Goal: Book appointment/travel/reservation

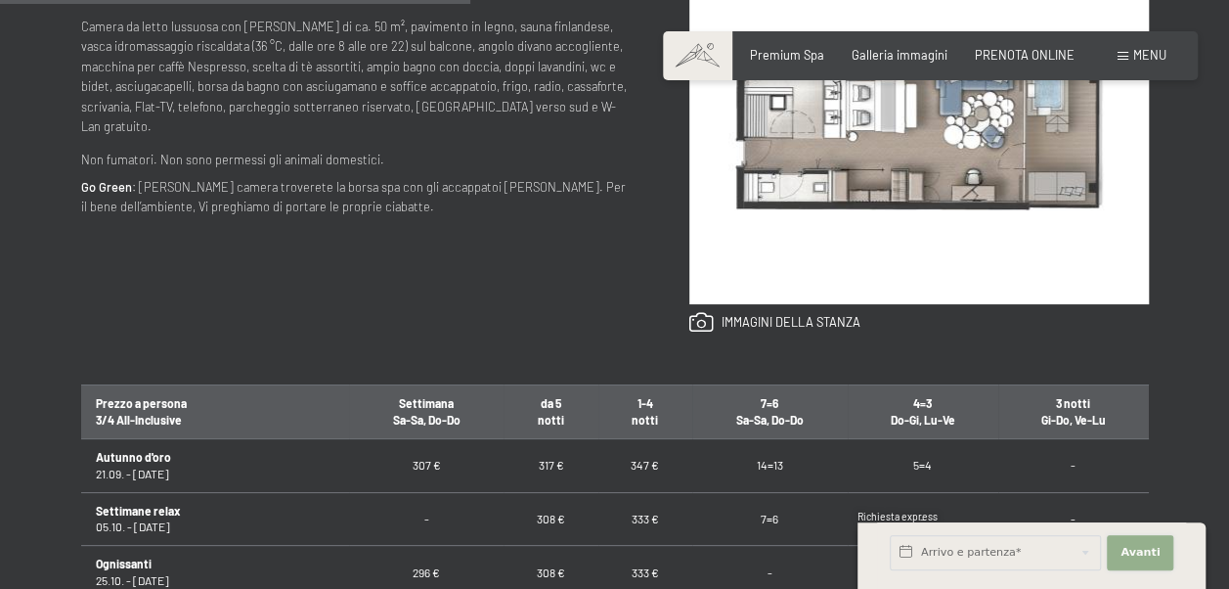
click at [1133, 550] on span "Avanti" at bounding box center [1140, 553] width 39 height 16
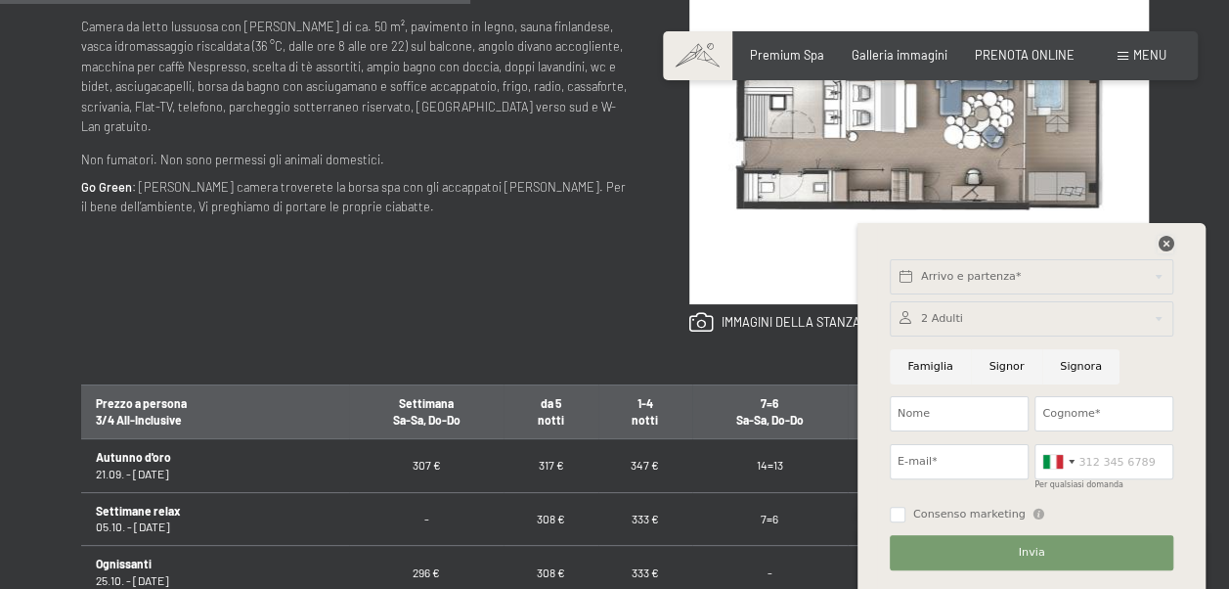
click at [1167, 243] on icon at bounding box center [1166, 244] width 16 height 16
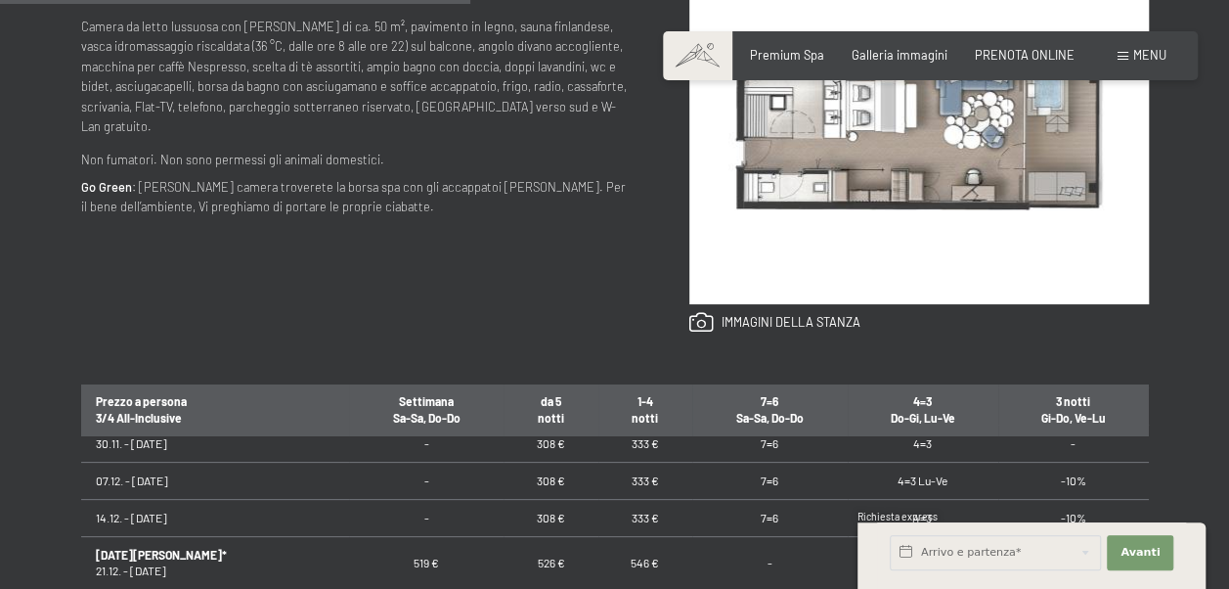
scroll to position [293, 0]
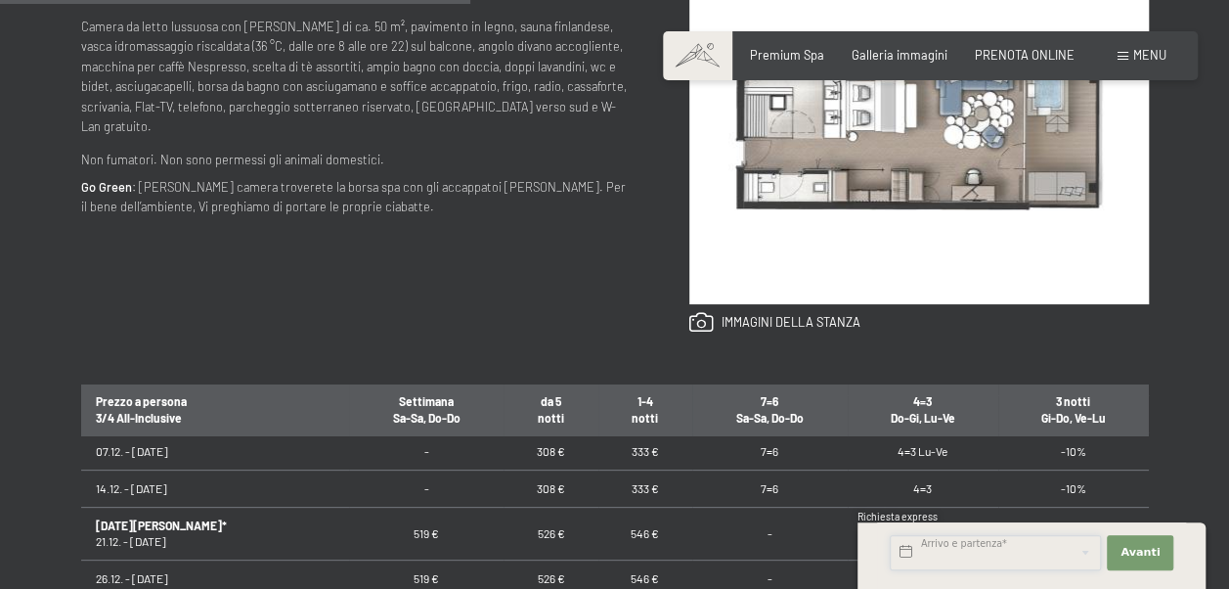
click at [1028, 544] on input "text" at bounding box center [995, 552] width 211 height 35
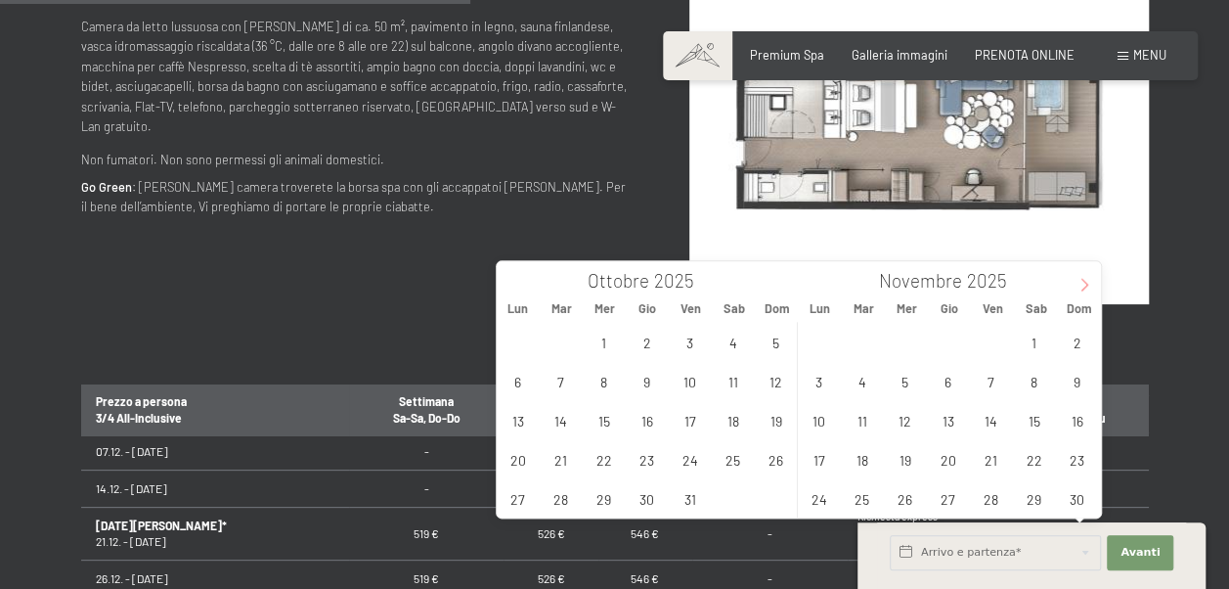
click at [1077, 276] on span at bounding box center [1084, 277] width 33 height 33
type input "2026"
click at [780, 344] on span "7" at bounding box center [776, 342] width 38 height 38
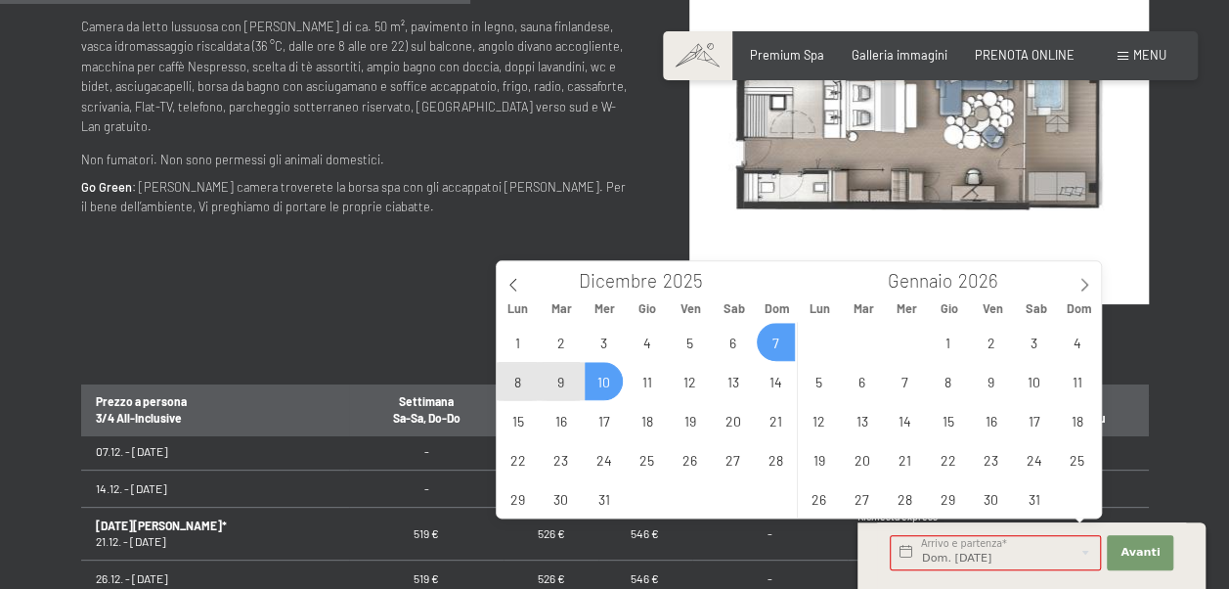
click at [608, 389] on span "10" at bounding box center [604, 381] width 38 height 38
type input "Dom. 07/12/2025 - Mer. 10/12/2025"
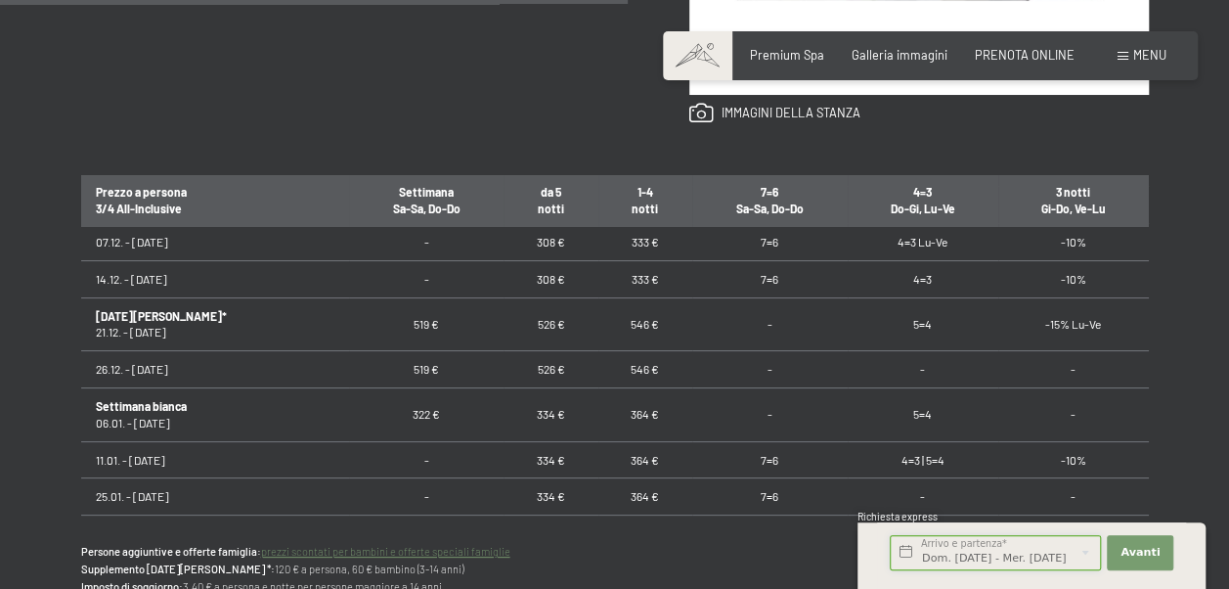
scroll to position [1174, 0]
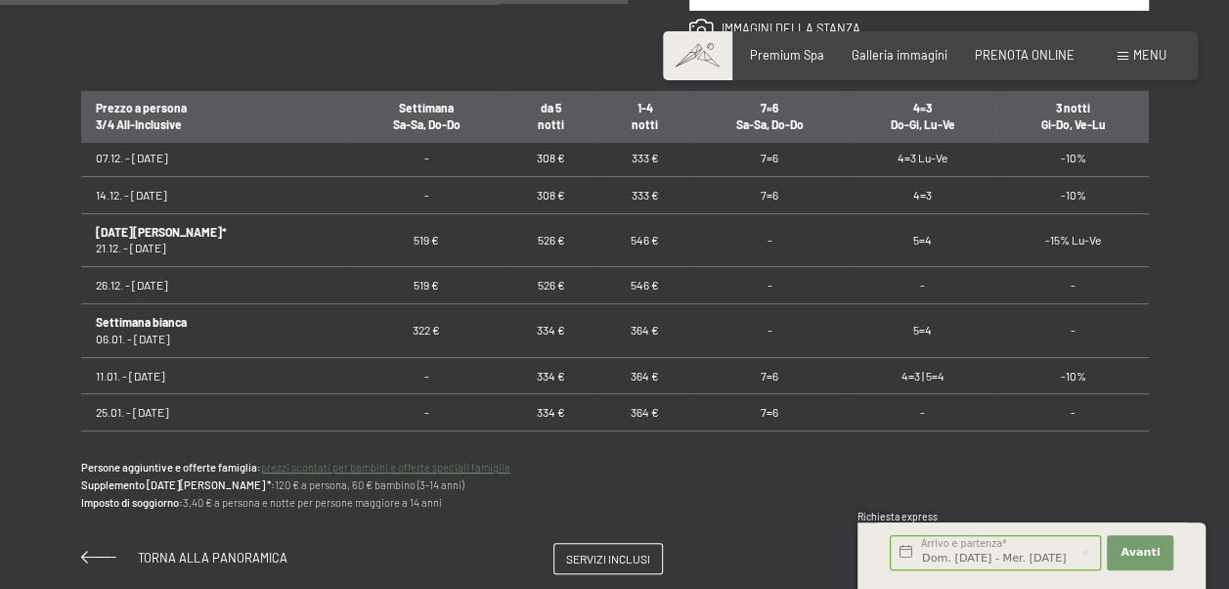
click at [1089, 575] on div "Dom. 07/12/2025 - Mer. 10/12/2025 Arrivo e partenza* 3 Notti" at bounding box center [996, 552] width 218 height 48
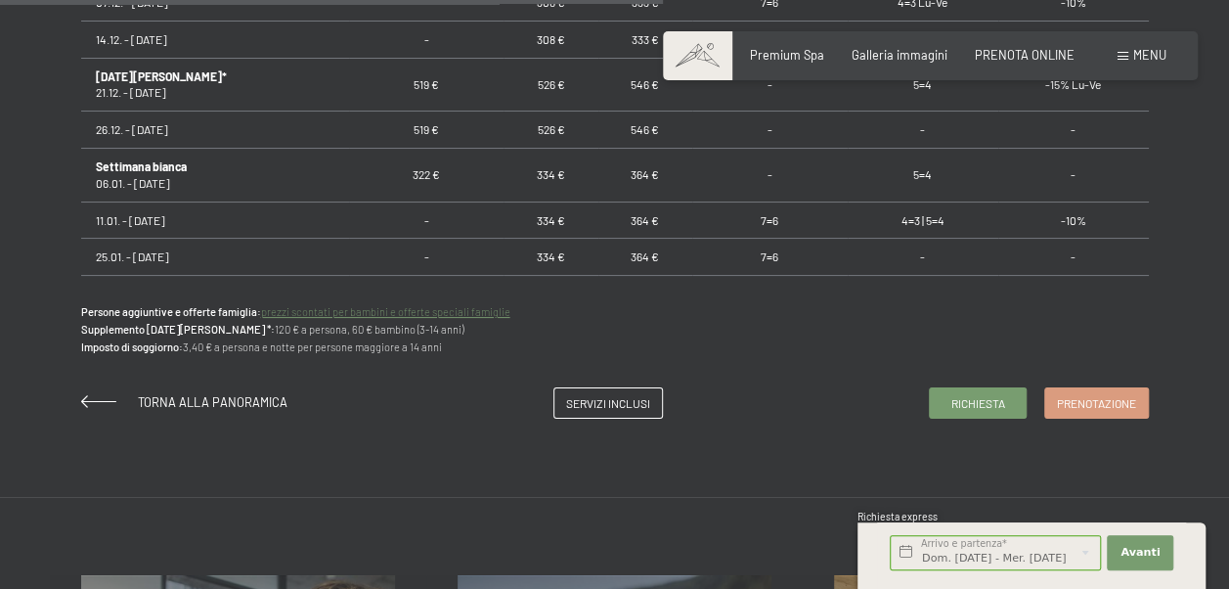
scroll to position [1369, 0]
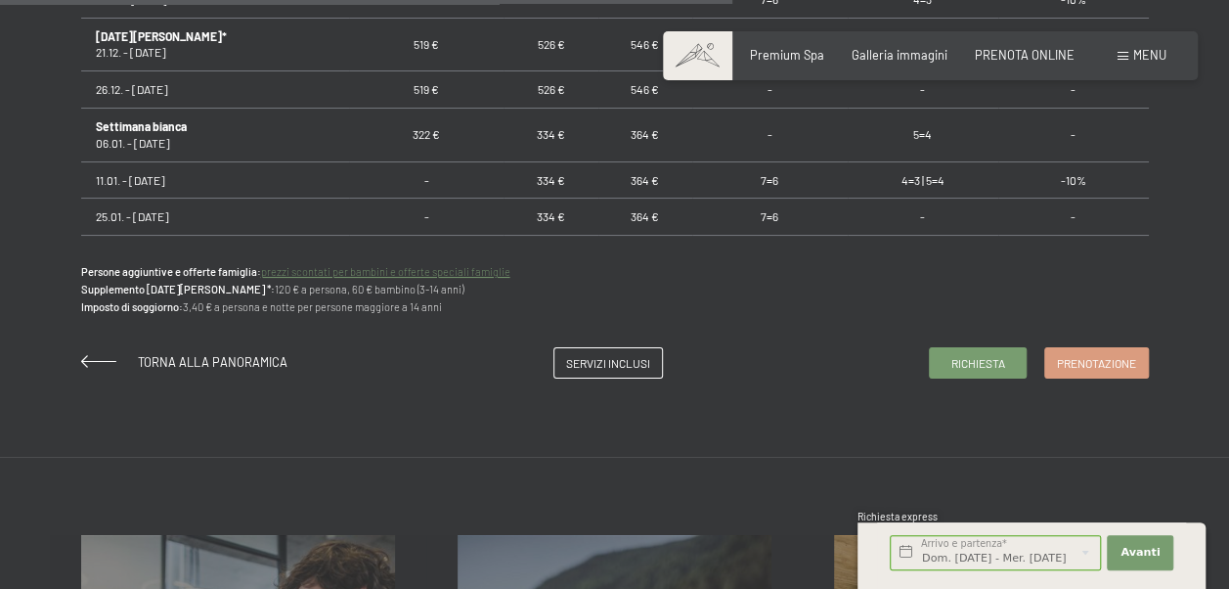
click at [988, 522] on div "Dom. 07/12/2025 - Mer. 10/12/2025 Arrivo e partenza* 3 Notti Avanti Nascondere …" at bounding box center [1031, 555] width 309 height 67
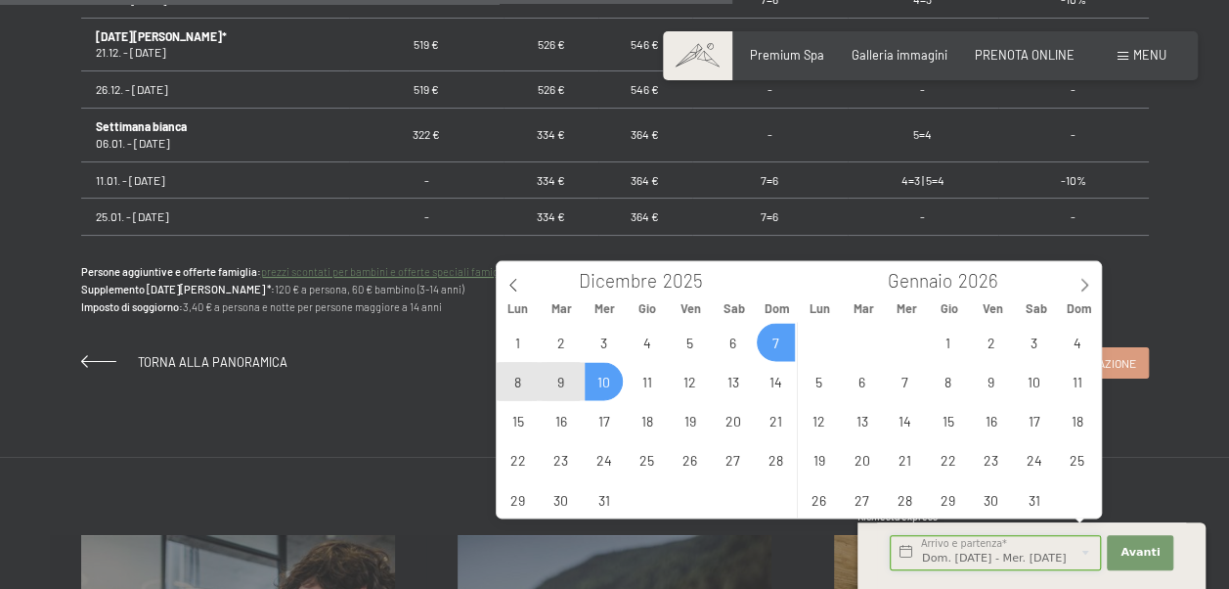
click at [1084, 551] on input "Dom. 07/12/2025 - Mer. 10/12/2025" at bounding box center [995, 552] width 211 height 35
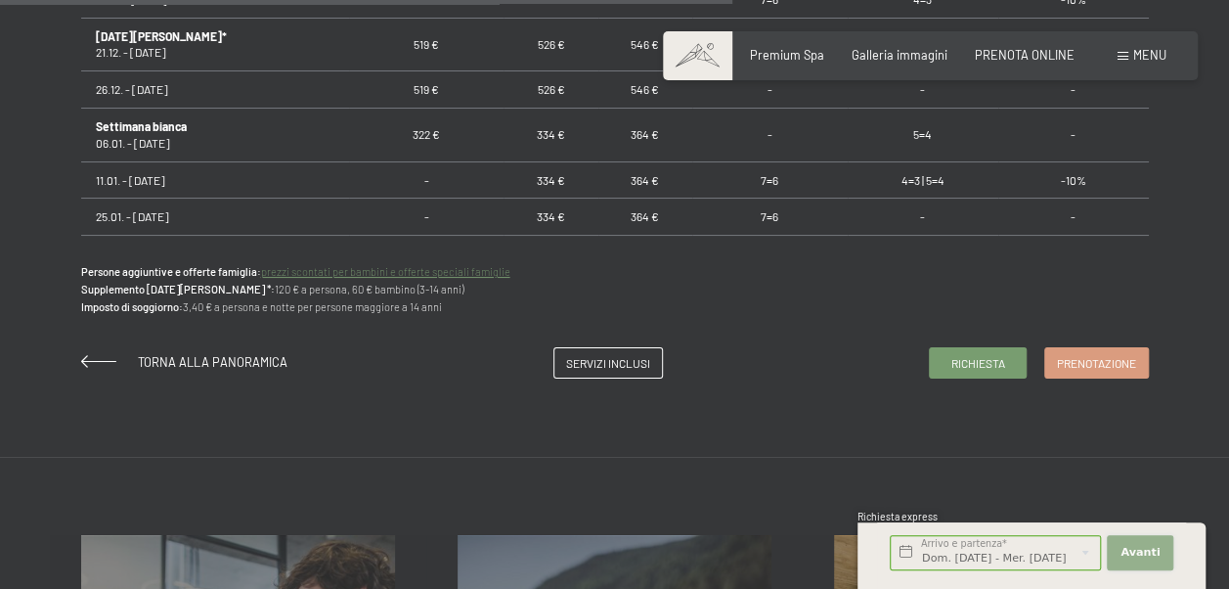
click at [1135, 555] on span "Avanti" at bounding box center [1140, 553] width 39 height 16
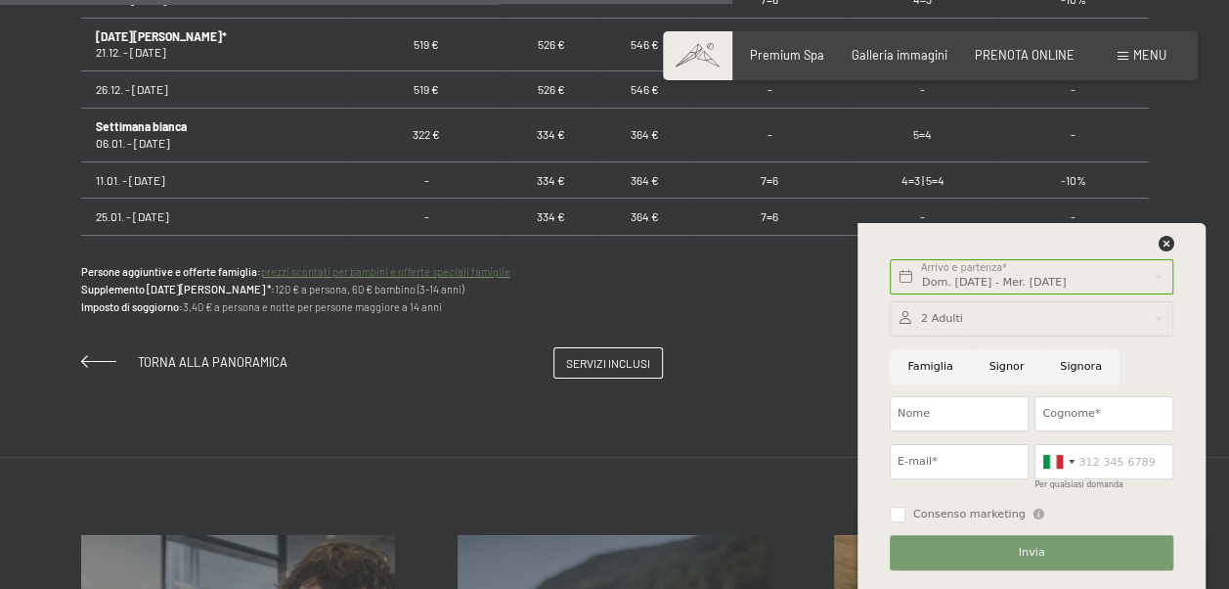
click at [970, 321] on div at bounding box center [1032, 318] width 284 height 35
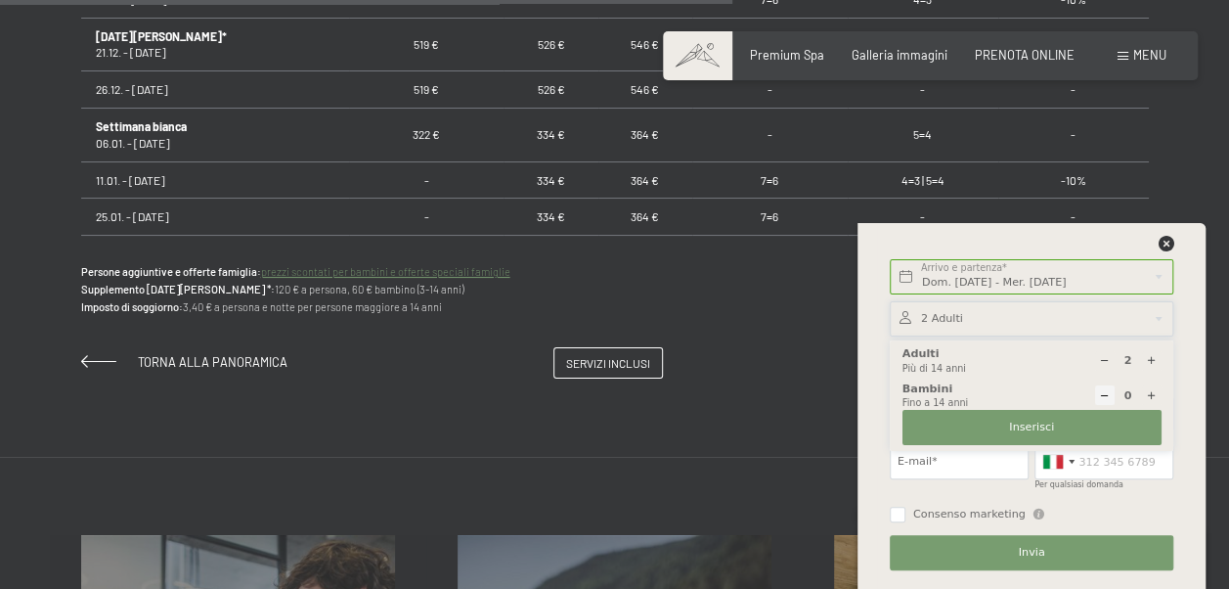
click at [1148, 395] on icon at bounding box center [1151, 395] width 11 height 11
type input "1"
select select
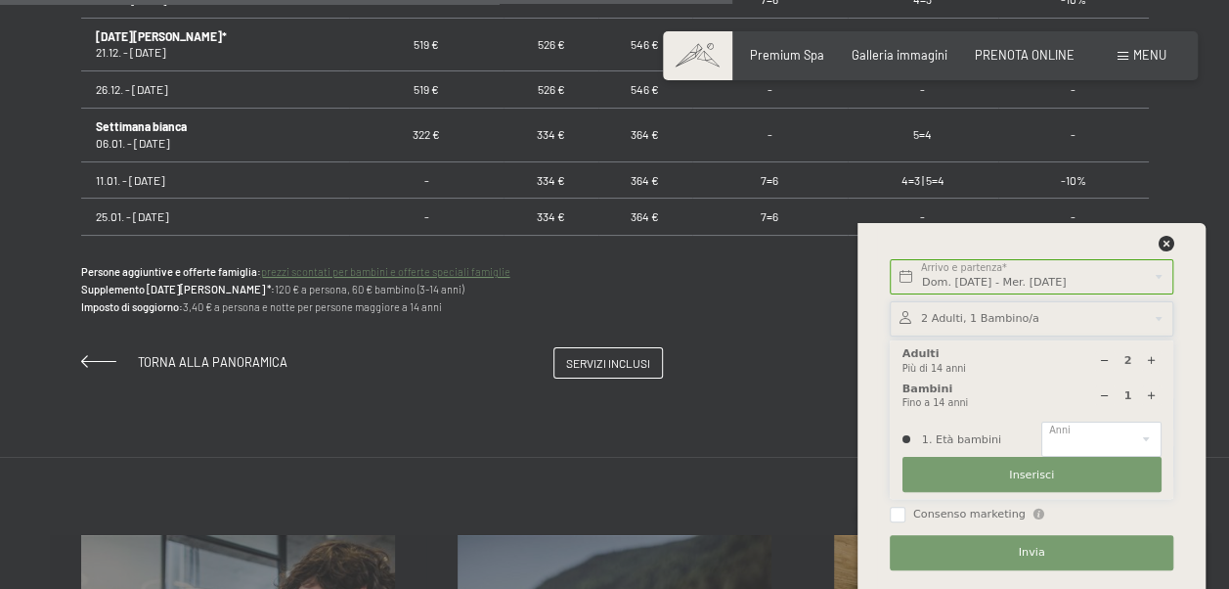
click at [1103, 399] on div at bounding box center [1105, 395] width 20 height 20
type input "0"
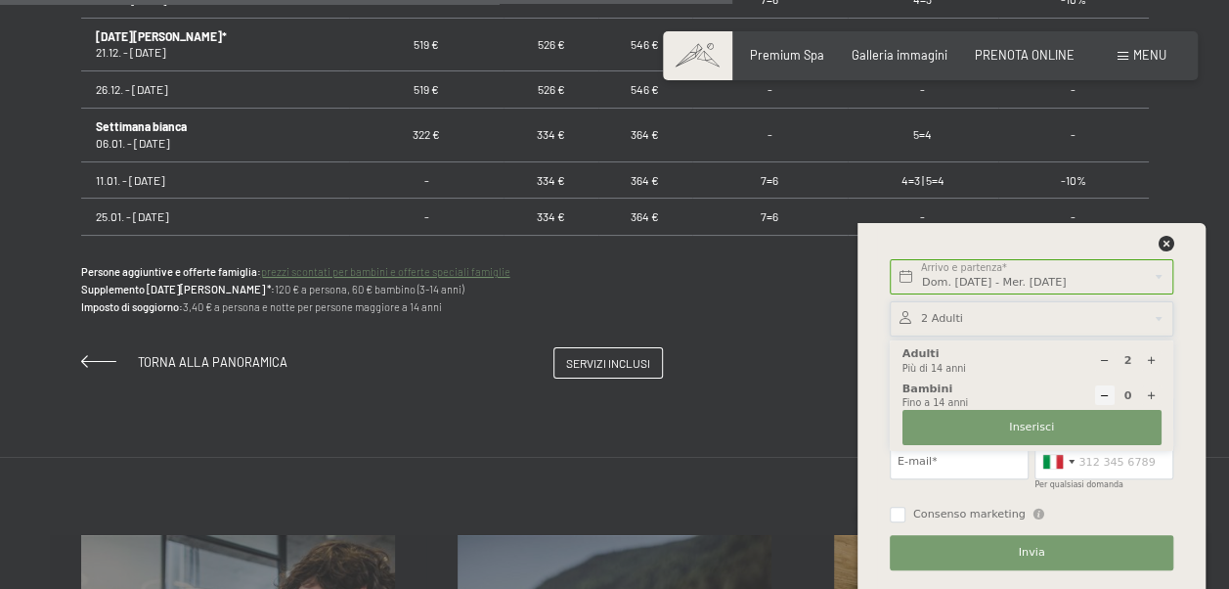
click at [1158, 361] on div at bounding box center [1151, 361] width 20 height 20
click at [1154, 359] on icon at bounding box center [1151, 360] width 11 height 11
type input "4"
click at [1021, 426] on span "Inserisci" at bounding box center [1031, 428] width 45 height 16
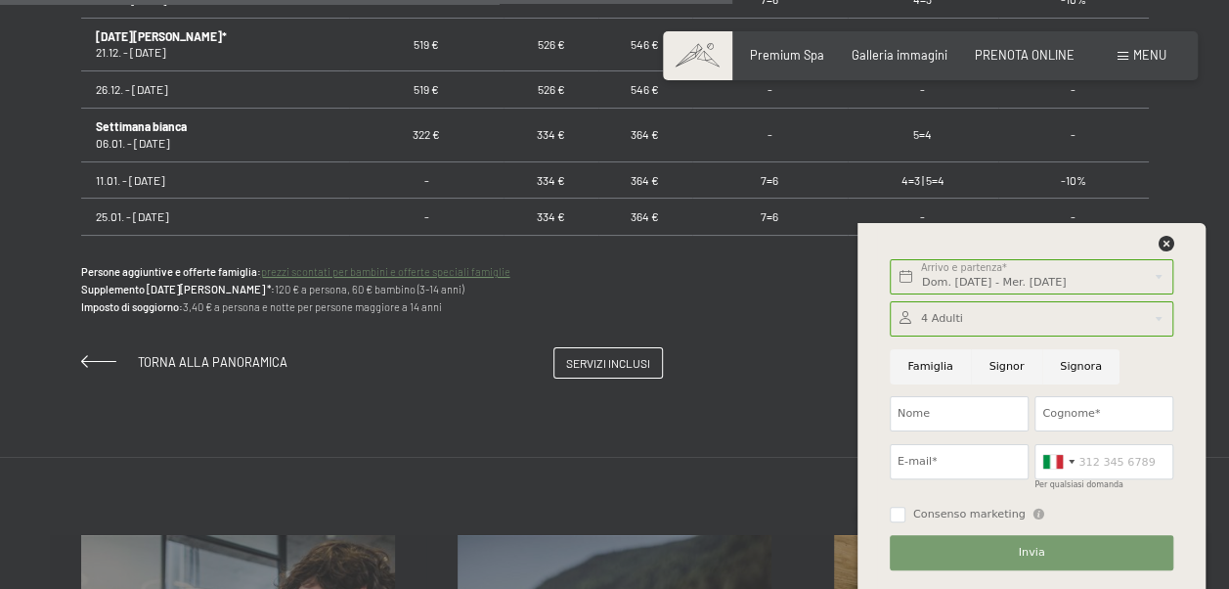
click at [957, 372] on input "Famiglia" at bounding box center [930, 366] width 81 height 35
radio input "true"
click at [953, 413] on input "Nome" at bounding box center [959, 413] width 139 height 35
type input "filippo"
type input "dorizzi"
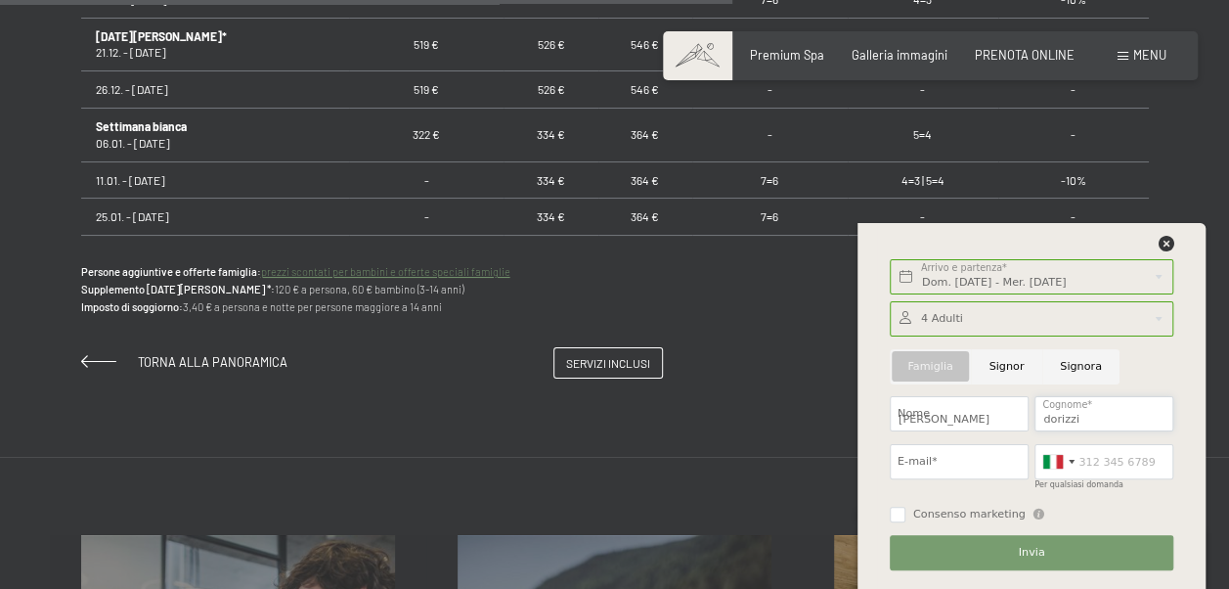
type input "filippo.dorizzi@alettibank.it"
type input "3394782920"
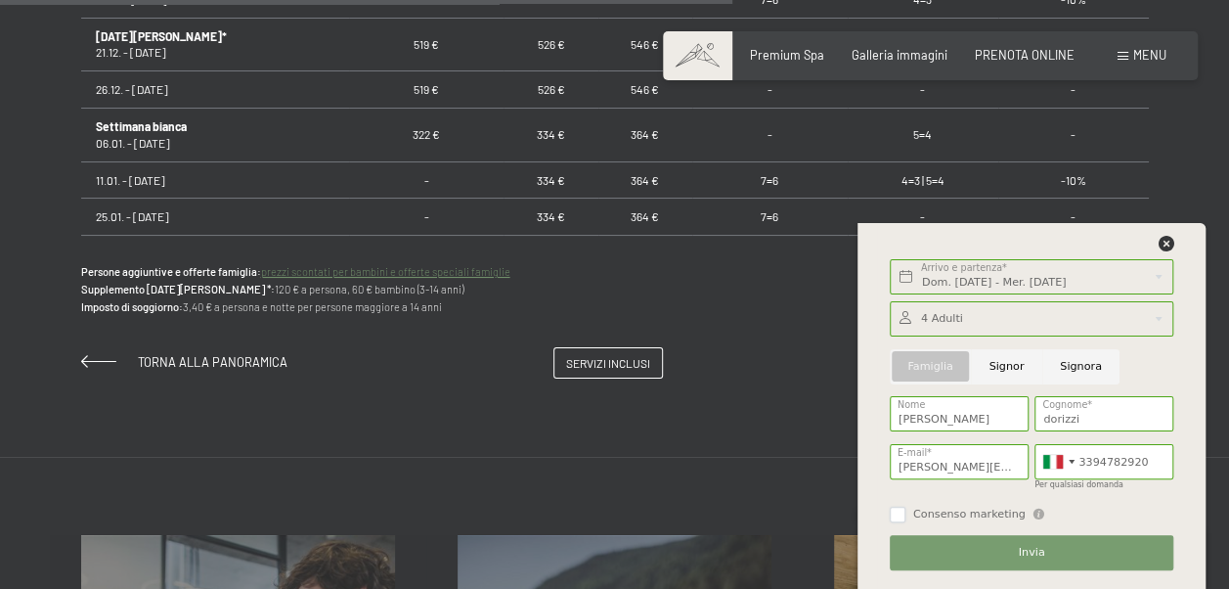
click at [900, 509] on input "Consenso marketing" at bounding box center [898, 515] width 16 height 16
checkbox input "true"
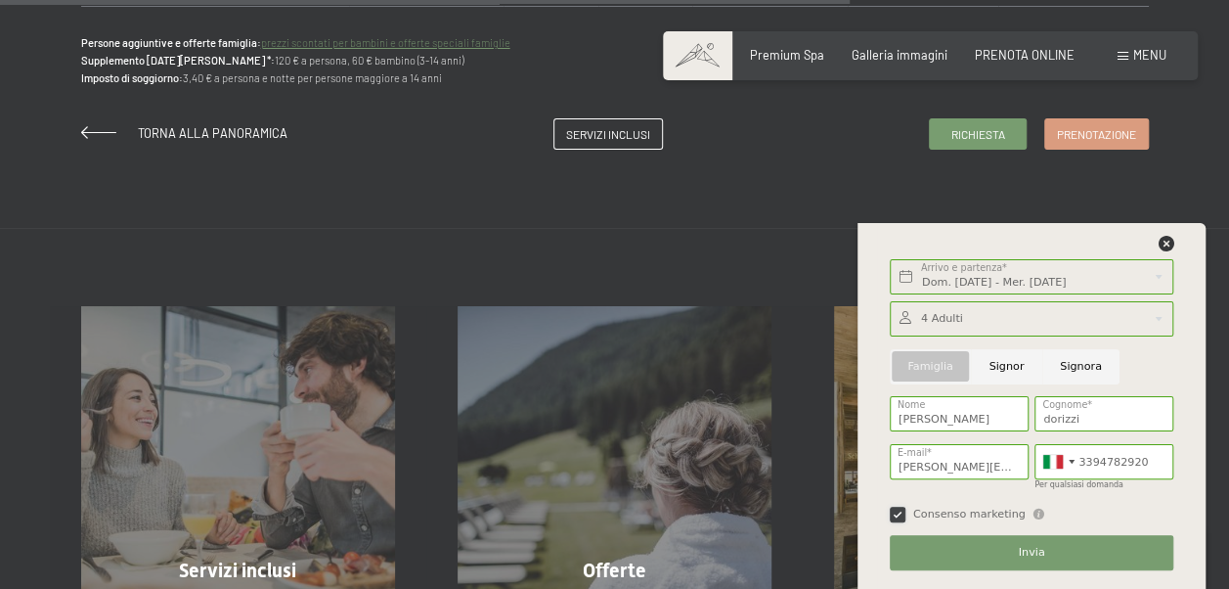
scroll to position [1663, 0]
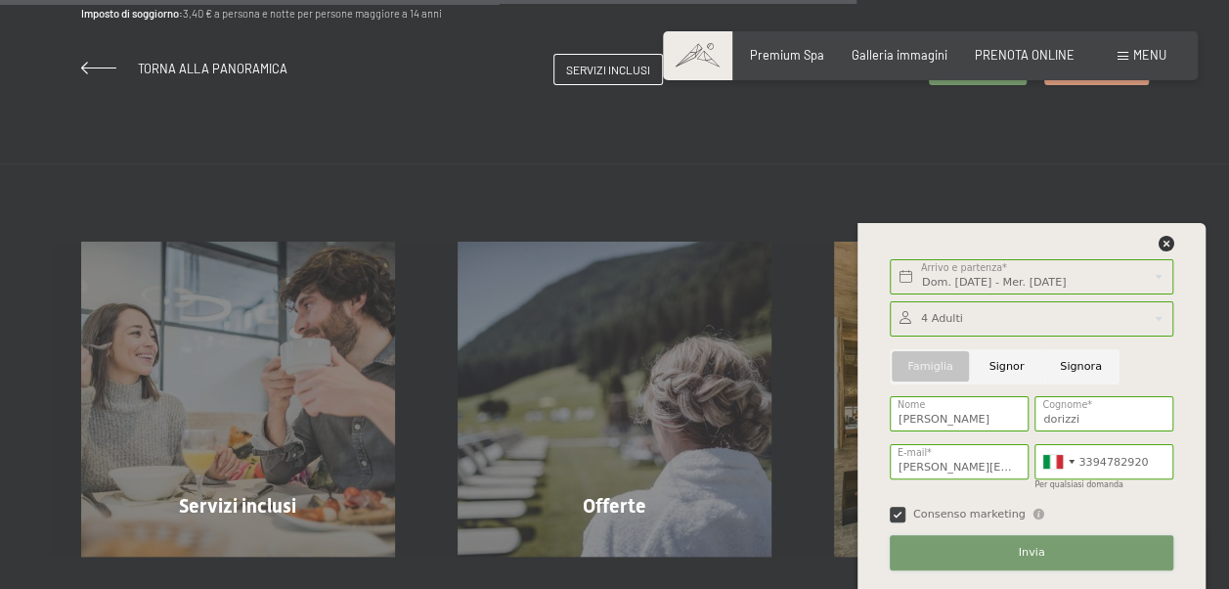
click at [1035, 550] on span "Invia" at bounding box center [1032, 553] width 26 height 16
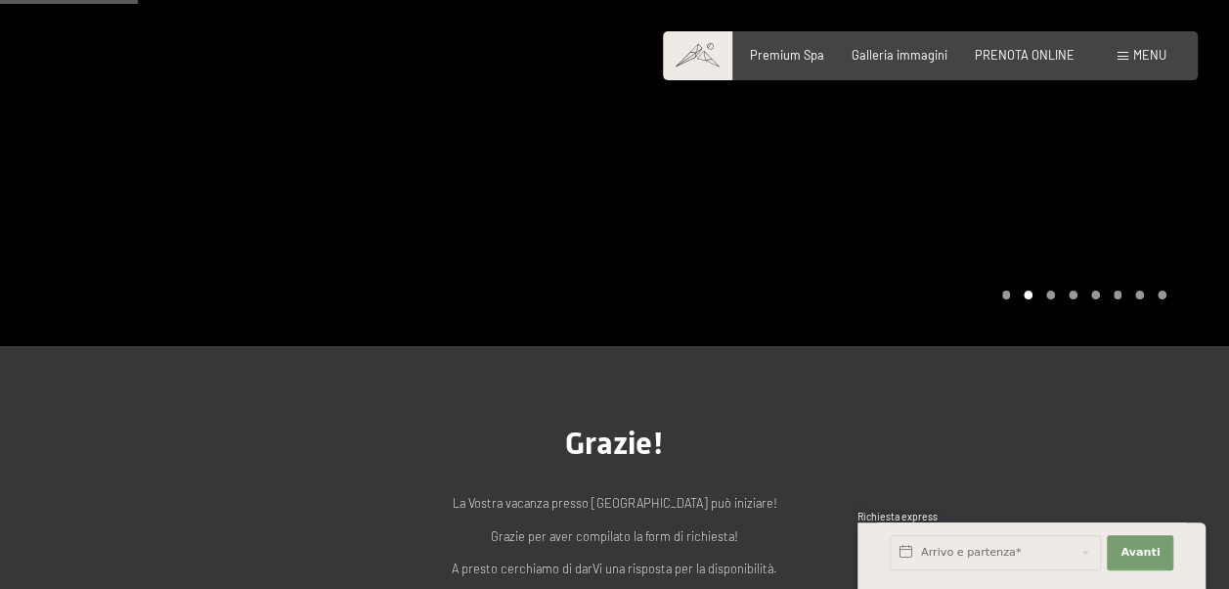
scroll to position [196, 0]
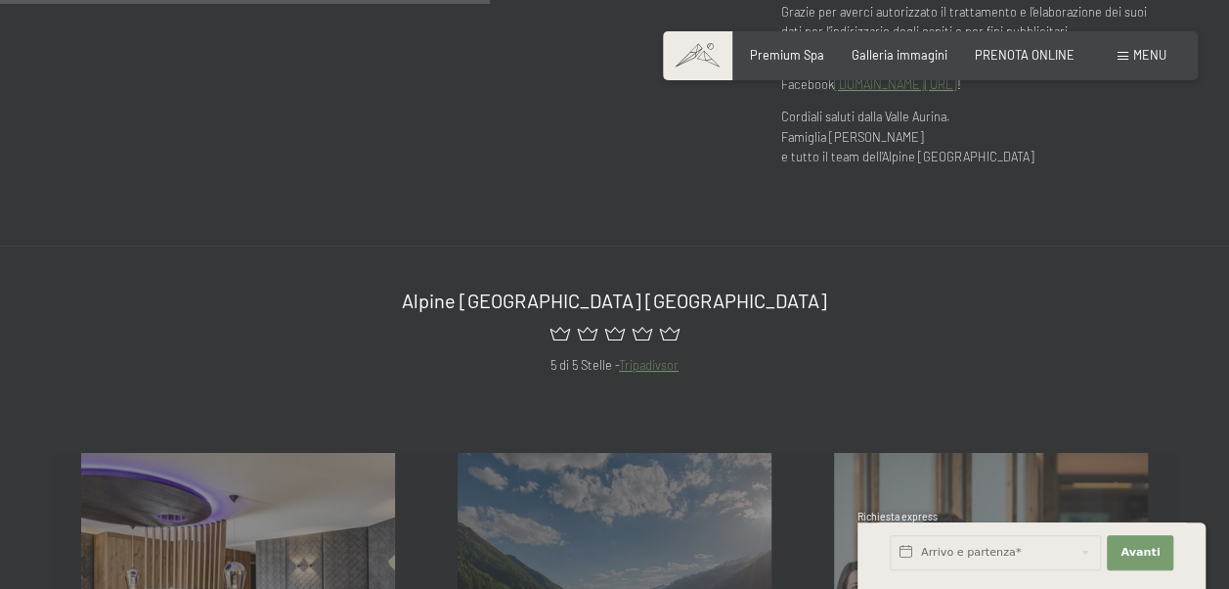
scroll to position [685, 0]
